Goal: Task Accomplishment & Management: Manage account settings

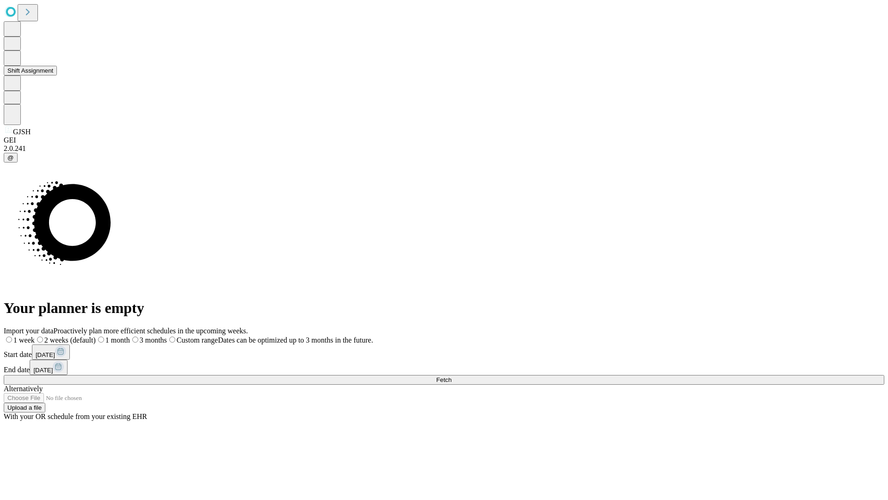
click at [57, 75] on button "Shift Assignment" at bounding box center [30, 71] width 53 height 10
